Goal: Find specific page/section: Find specific page/section

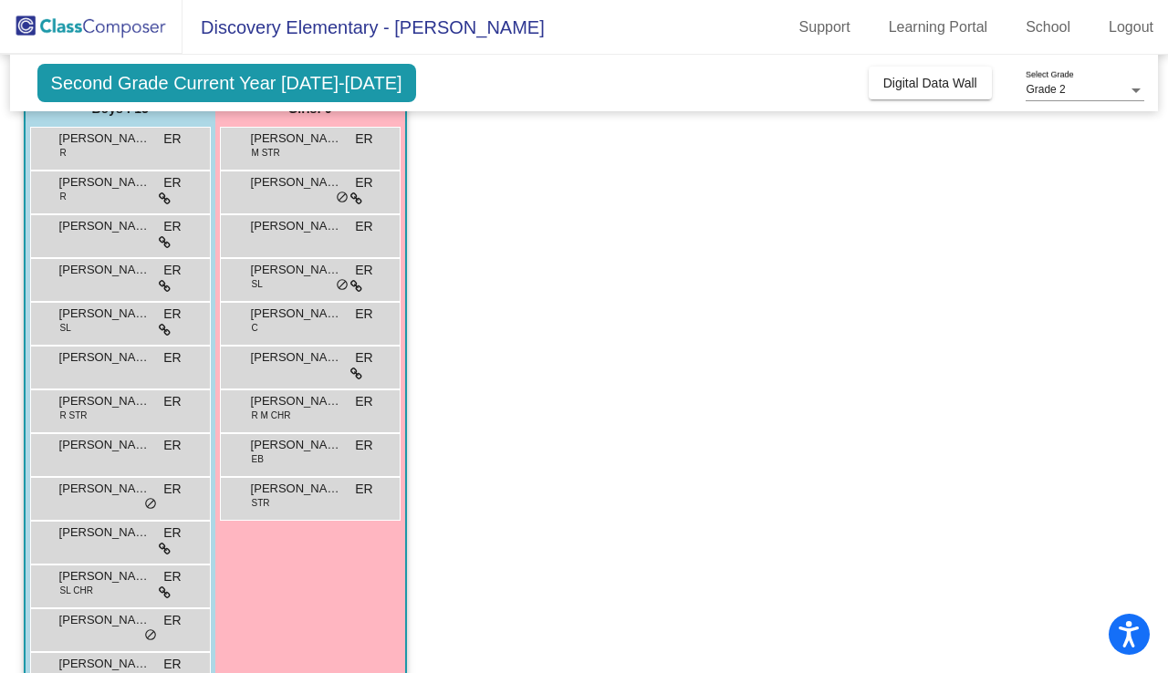
scroll to position [163, 0]
click at [76, 164] on div "[PERSON_NAME] R ER lock do_not_disturb_alt" at bounding box center [118, 148] width 174 height 37
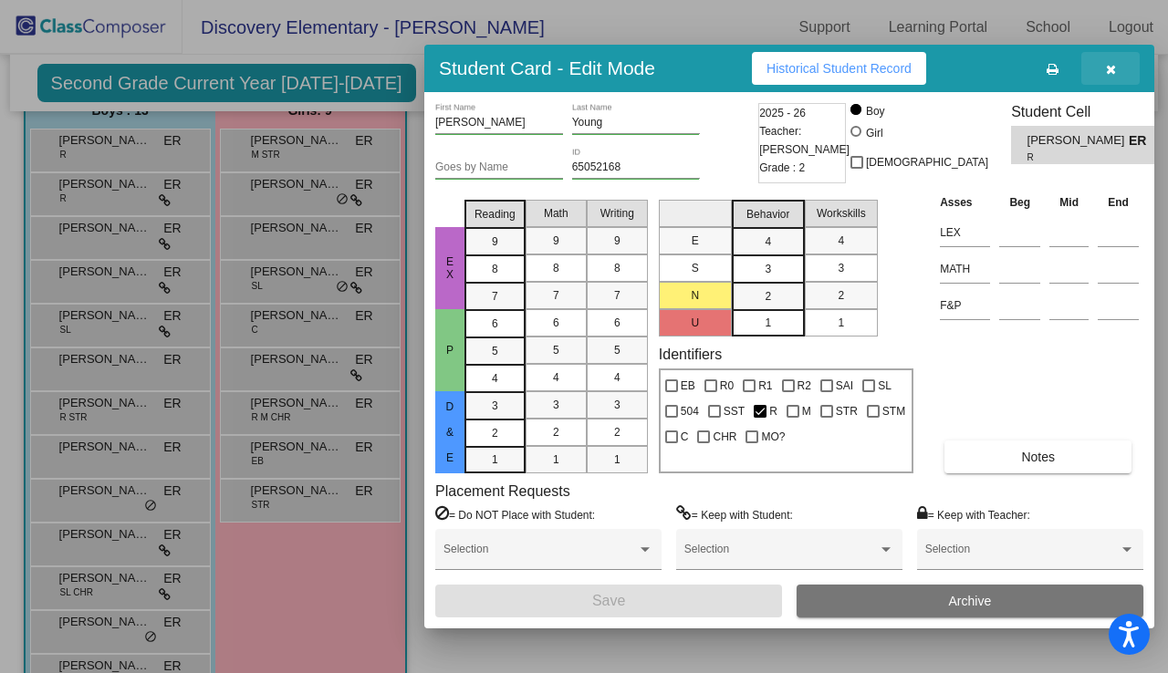
click at [1112, 68] on icon "button" at bounding box center [1111, 69] width 10 height 13
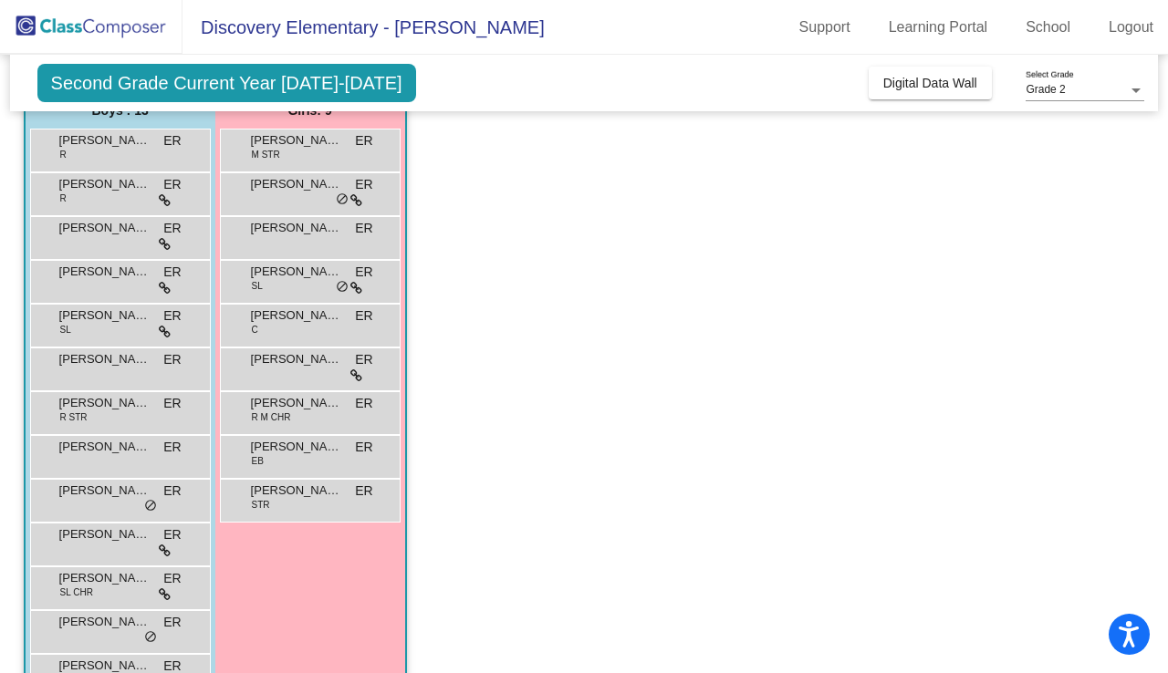
scroll to position [0, 0]
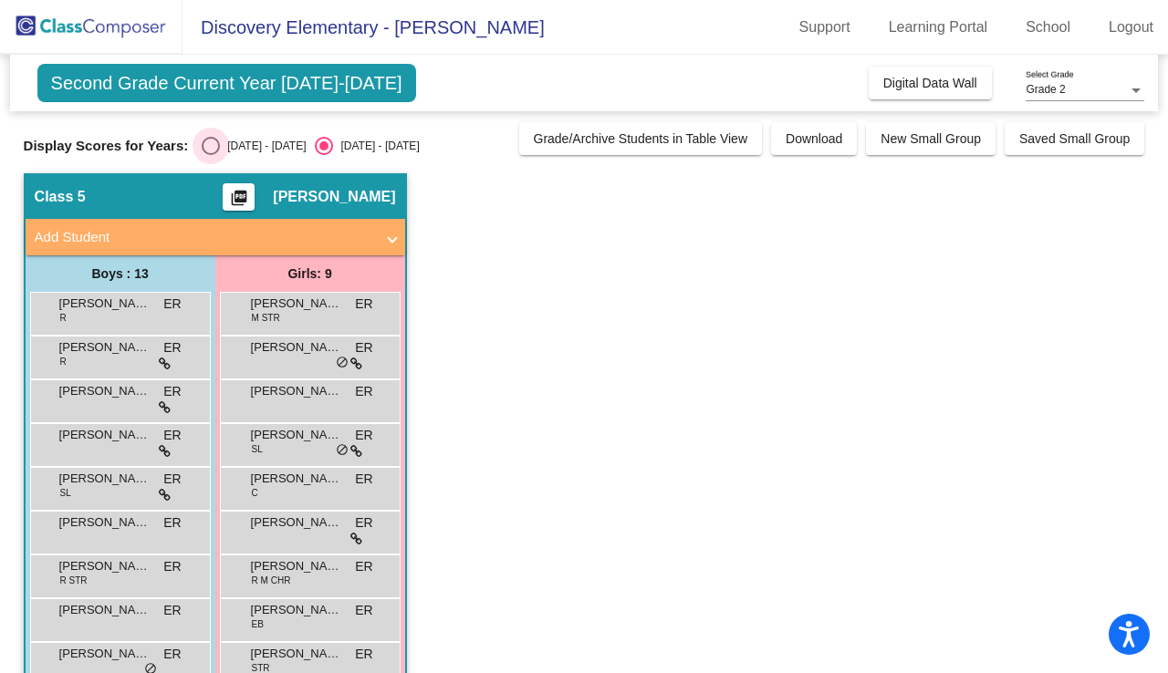
click at [203, 144] on div "Select an option" at bounding box center [211, 146] width 18 height 18
click at [210, 155] on input "[DATE] - [DATE]" at bounding box center [210, 155] width 1 height 1
radio input "true"
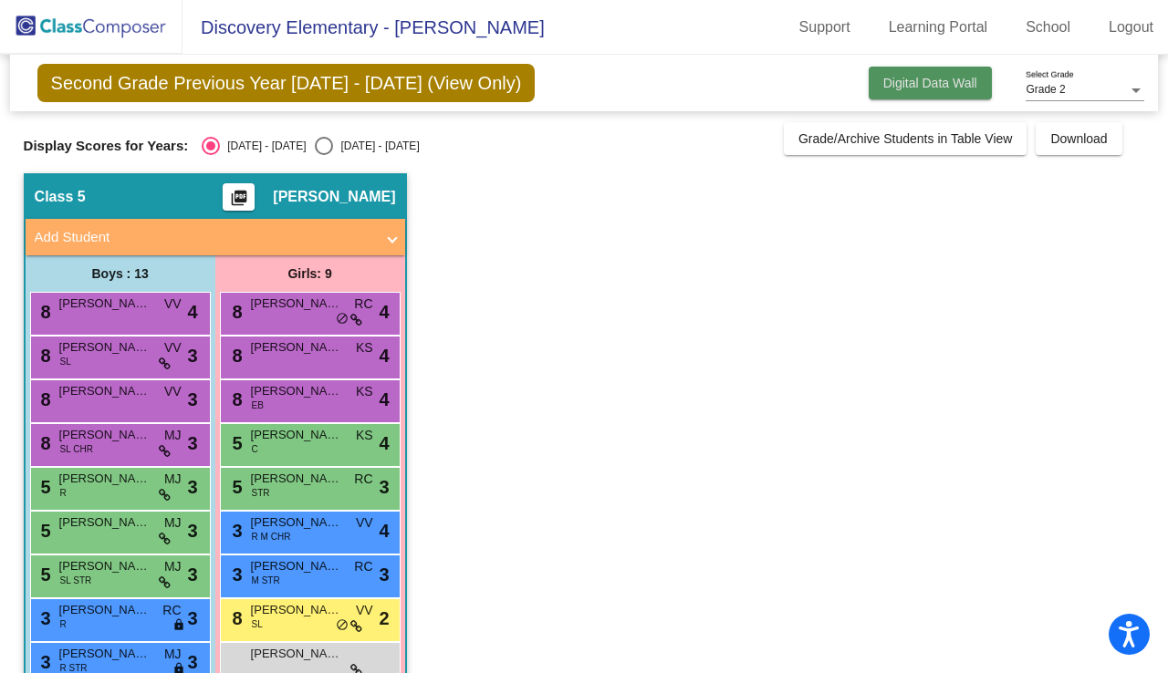
click at [897, 78] on span "Digital Data Wall" at bounding box center [930, 83] width 94 height 15
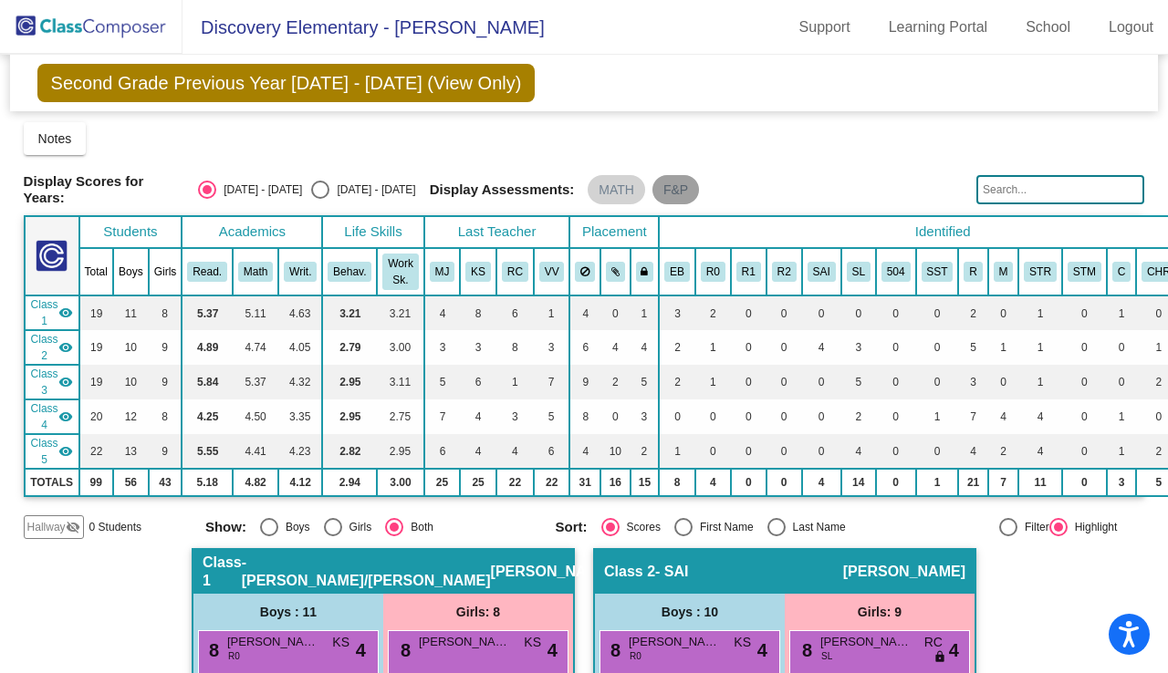
click at [669, 191] on mat-chip "F&P" at bounding box center [675, 189] width 47 height 29
click at [717, 139] on div "Notes Download Class List Import Students New Small Group Saved Small Group" at bounding box center [584, 138] width 1121 height 33
click at [664, 192] on mat-chip "F&P" at bounding box center [675, 189] width 47 height 29
click at [660, 175] on mat-chip "F&P" at bounding box center [675, 189] width 47 height 29
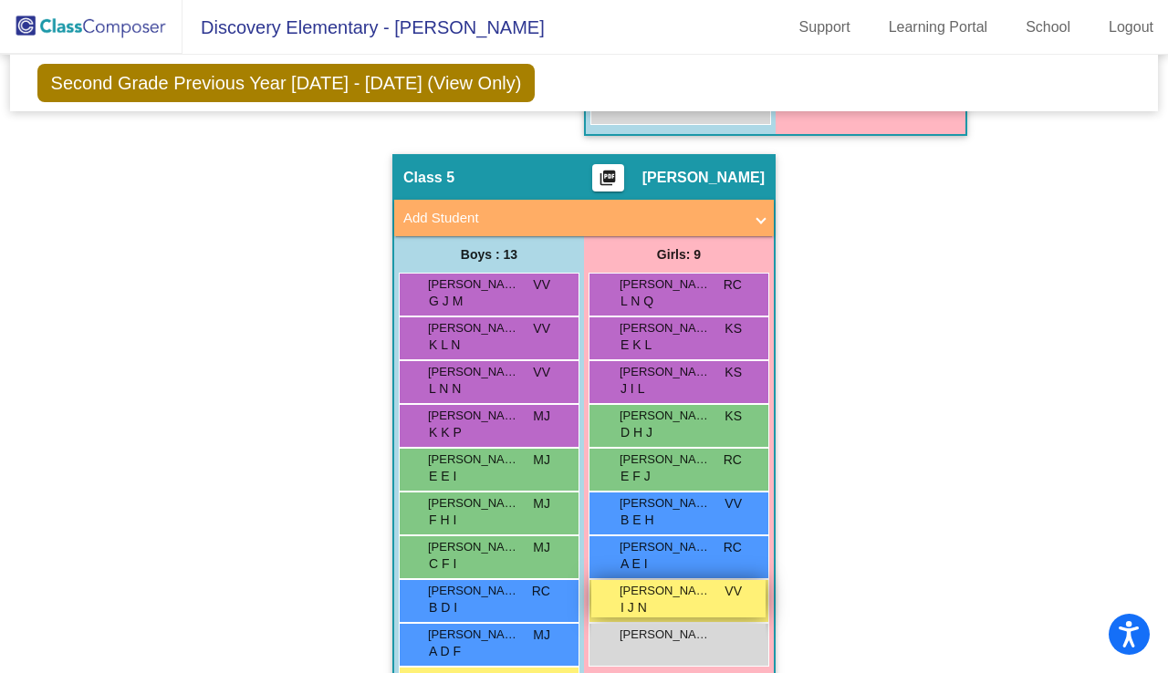
scroll to position [1623, 0]
